Goal: Task Accomplishment & Management: Use online tool/utility

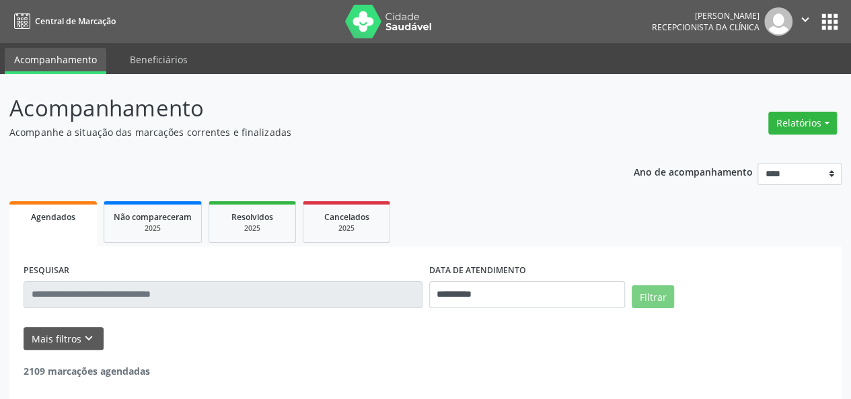
click at [766, 130] on div "Relatórios Agendamentos Procedimentos realizados" at bounding box center [803, 123] width 78 height 32
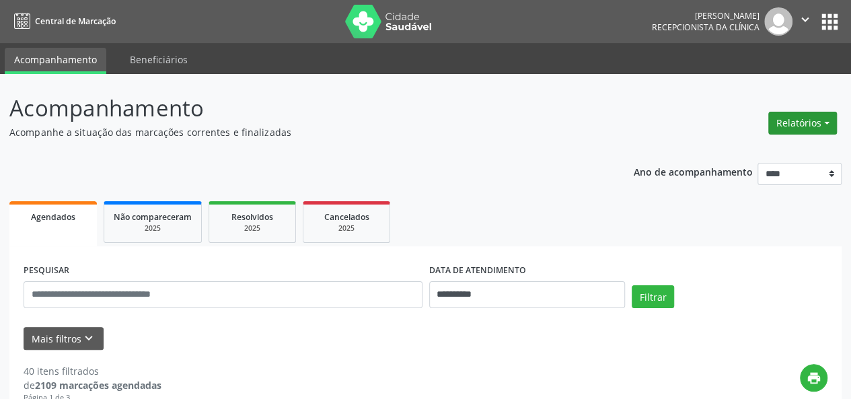
click at [777, 129] on button "Relatórios" at bounding box center [803, 123] width 69 height 23
click at [750, 145] on link "Agendamentos" at bounding box center [765, 151] width 145 height 19
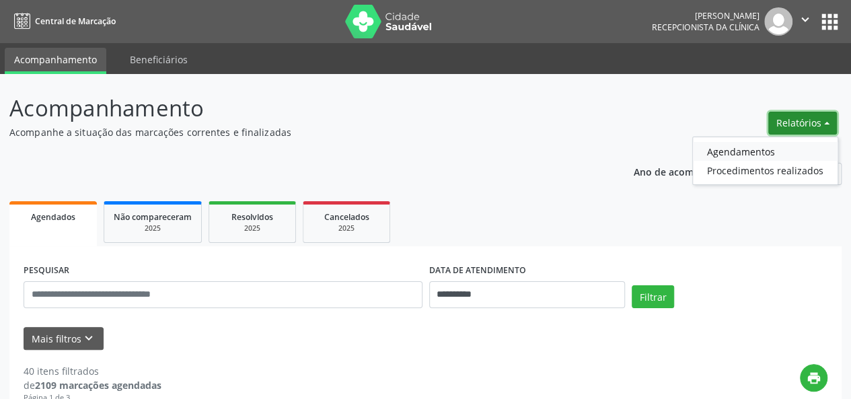
select select "*"
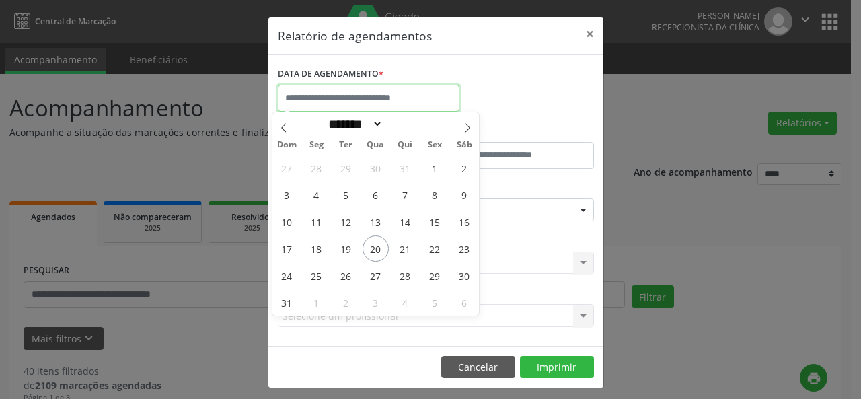
click at [334, 91] on input "text" at bounding box center [369, 98] width 182 height 27
click at [376, 250] on span "20" at bounding box center [376, 249] width 26 height 26
type input "**********"
click at [376, 250] on span "20" at bounding box center [376, 249] width 26 height 26
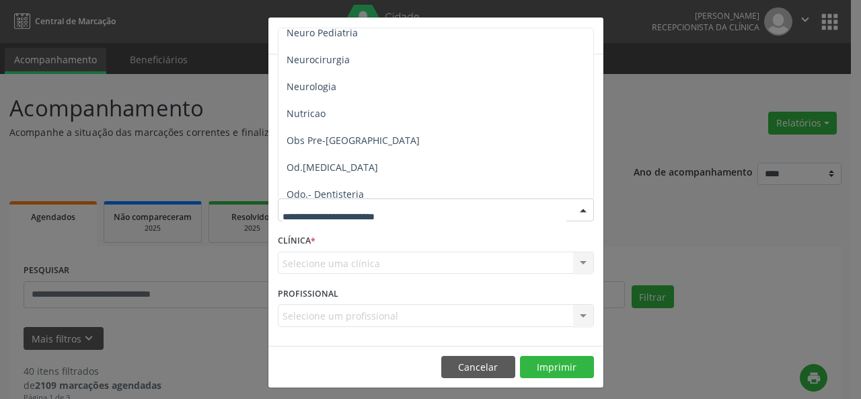
scroll to position [1291, 0]
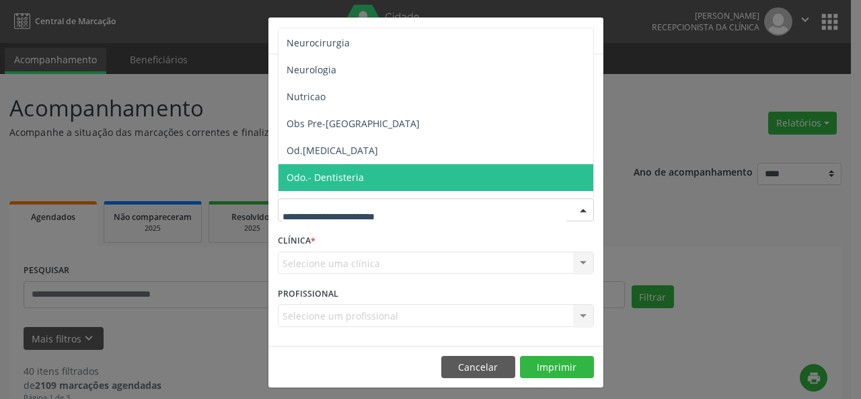
click at [380, 176] on span "Odo.- Dentisteria" at bounding box center [437, 177] width 317 height 27
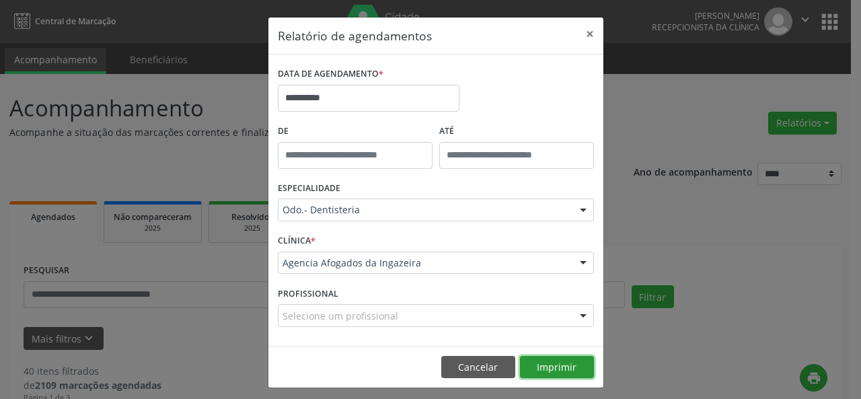
click at [553, 369] on button "Imprimir" at bounding box center [557, 367] width 74 height 23
